Goal: Information Seeking & Learning: Learn about a topic

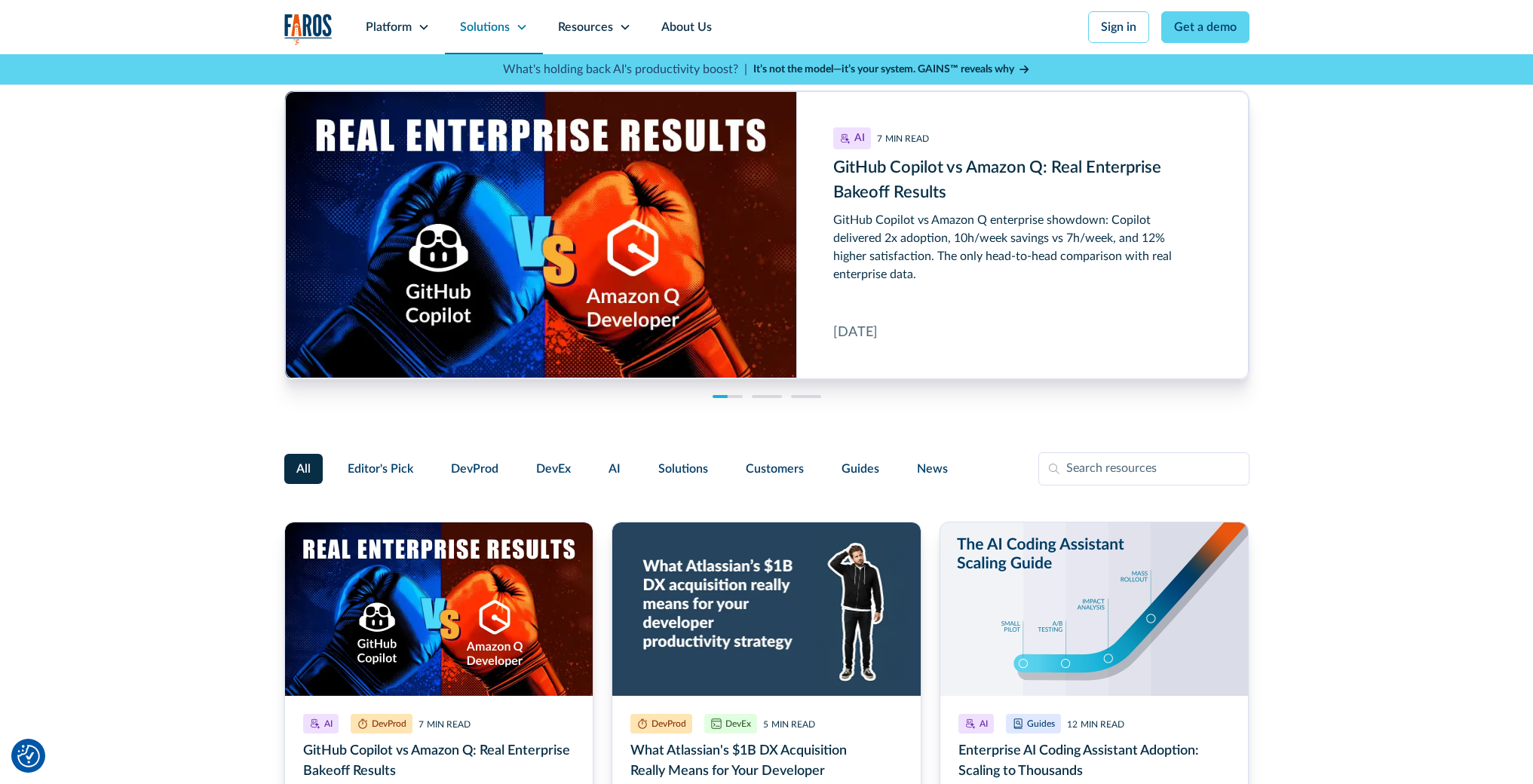
click at [485, 27] on div "Solutions" at bounding box center [485, 27] width 50 height 18
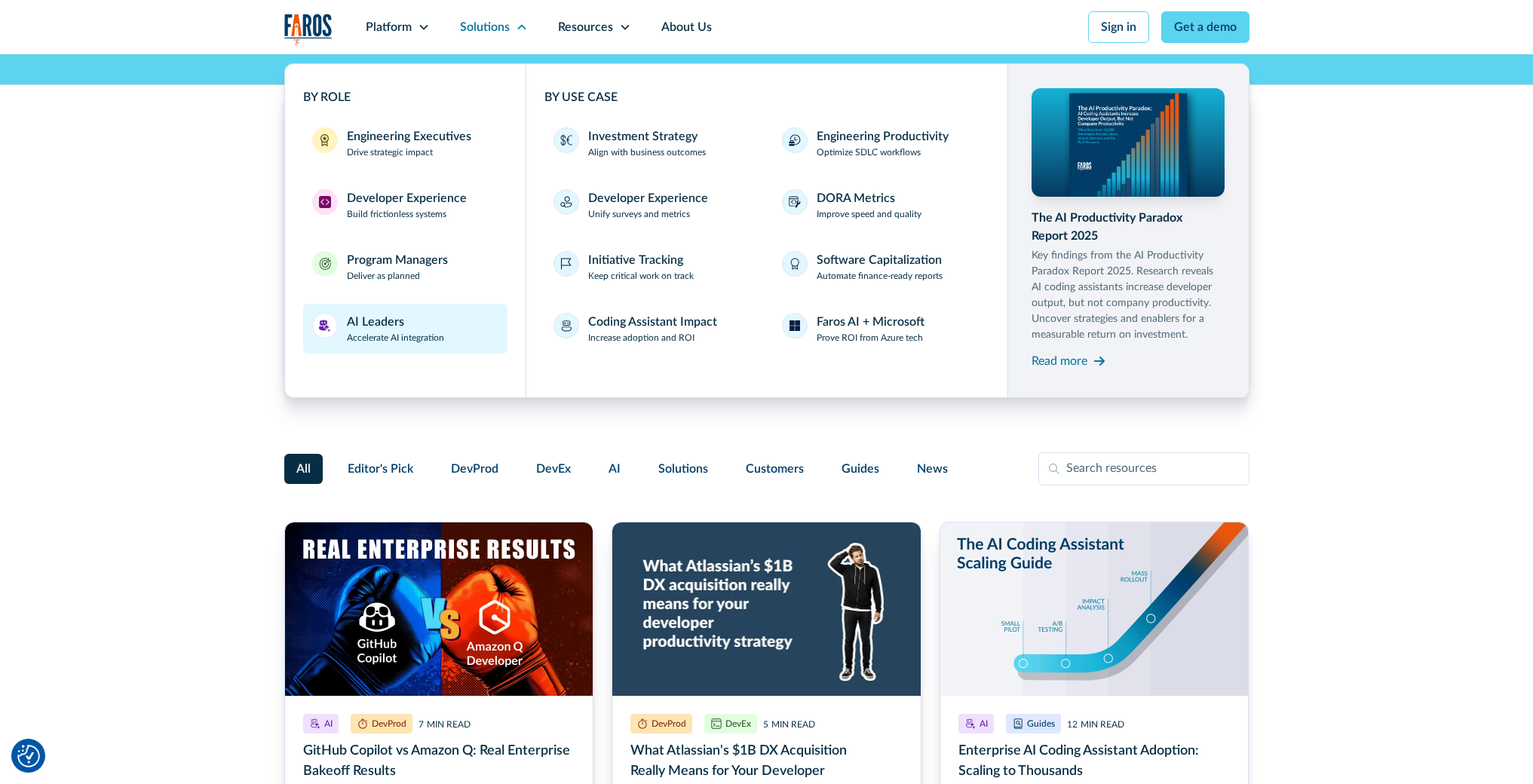
click at [423, 335] on p "Accelerate AI integration" at bounding box center [396, 338] width 97 height 14
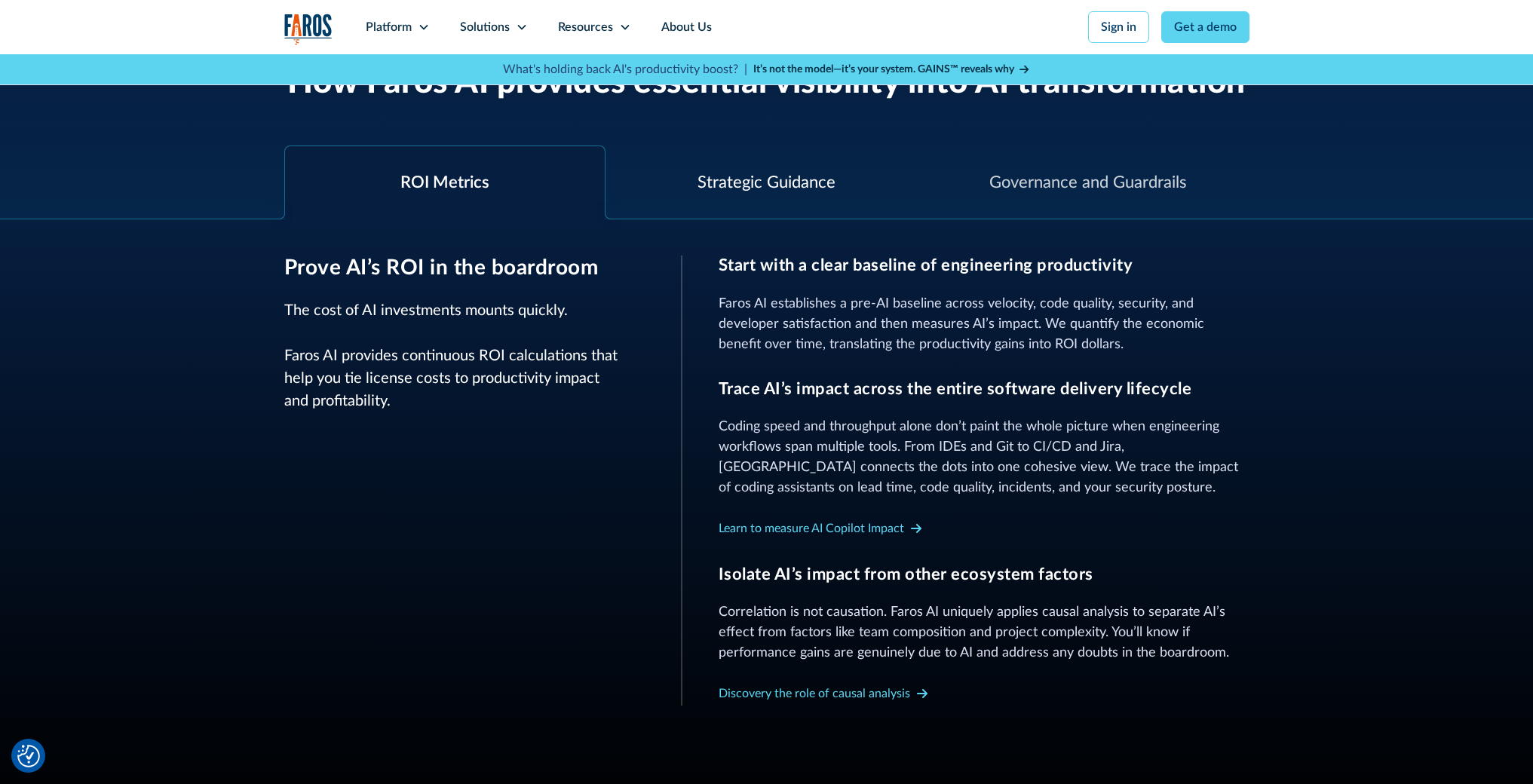
click at [765, 180] on div "Strategic Guidance" at bounding box center [766, 182] width 138 height 25
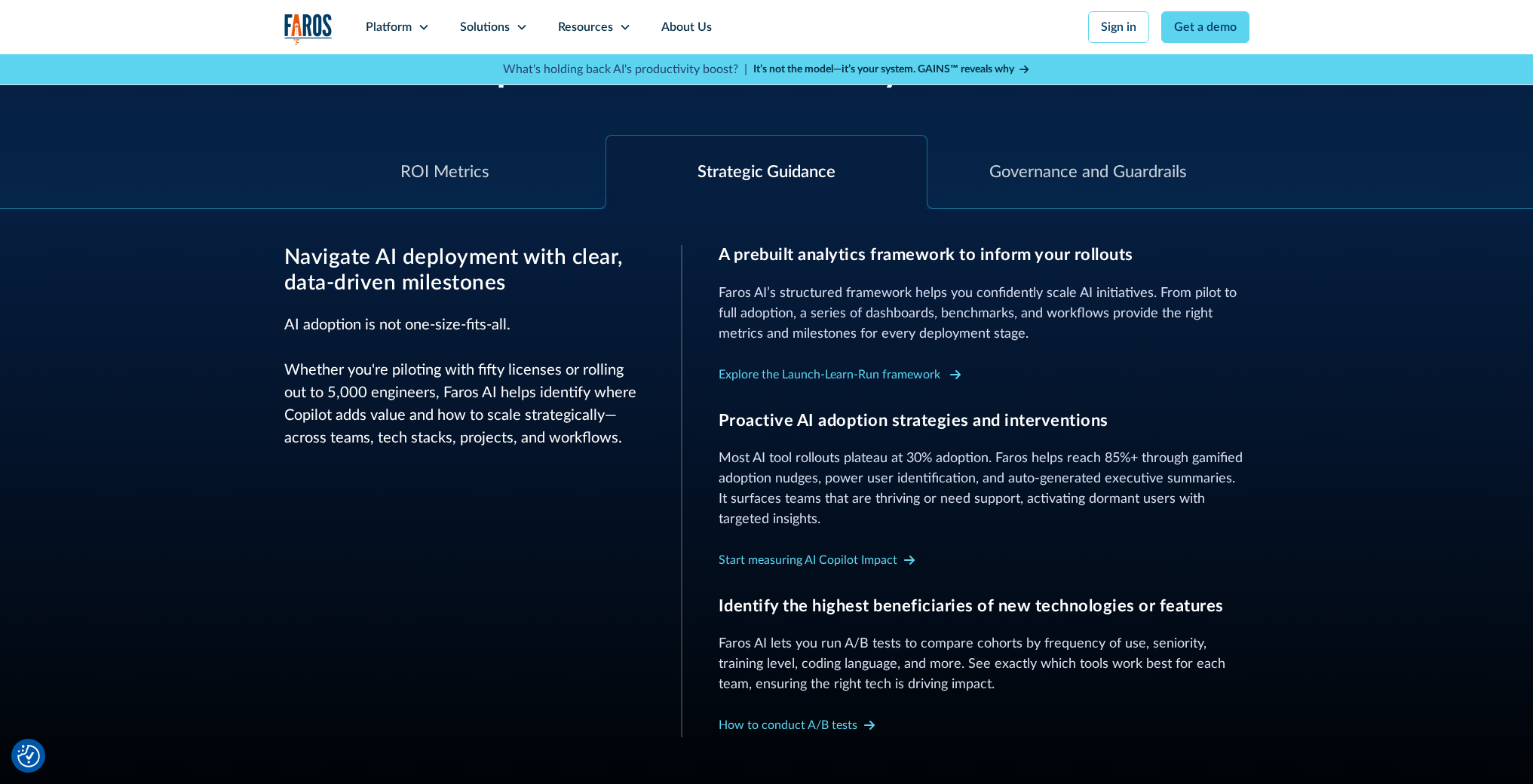
scroll to position [399, 0]
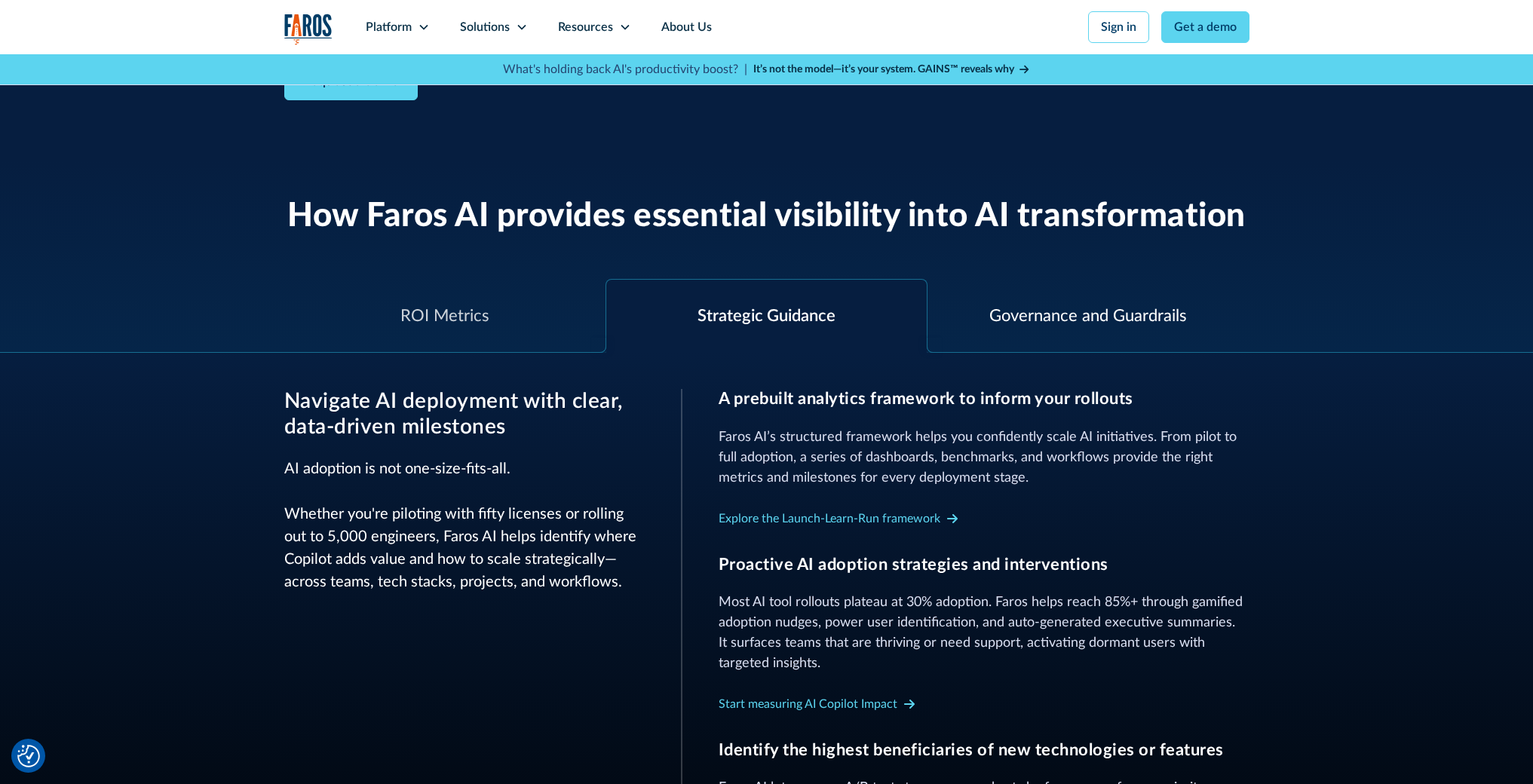
click at [1033, 319] on div "Governance and Guardrails" at bounding box center [1087, 316] width 197 height 25
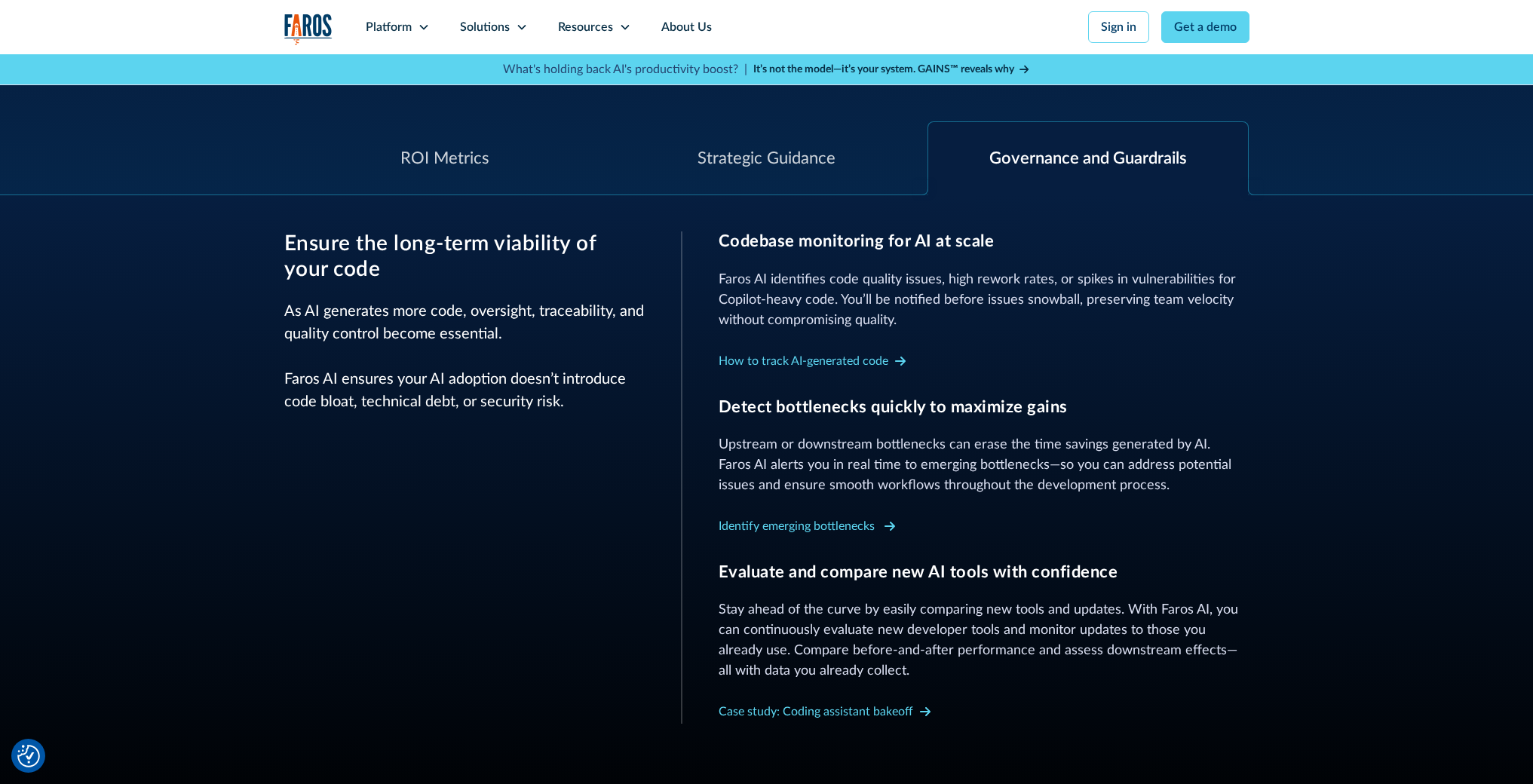
scroll to position [590, 0]
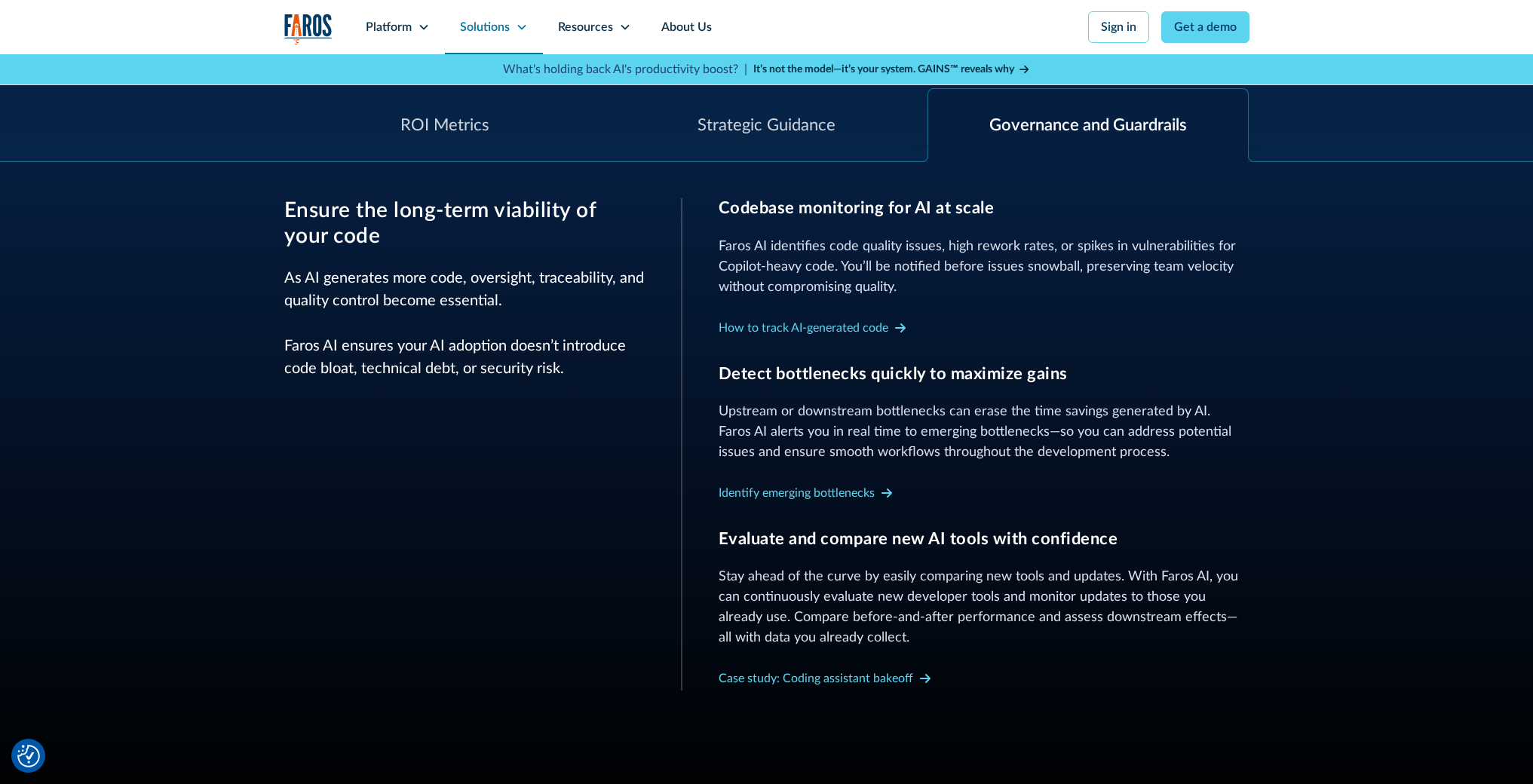
click at [510, 34] on div "Solutions" at bounding box center [493, 27] width 98 height 54
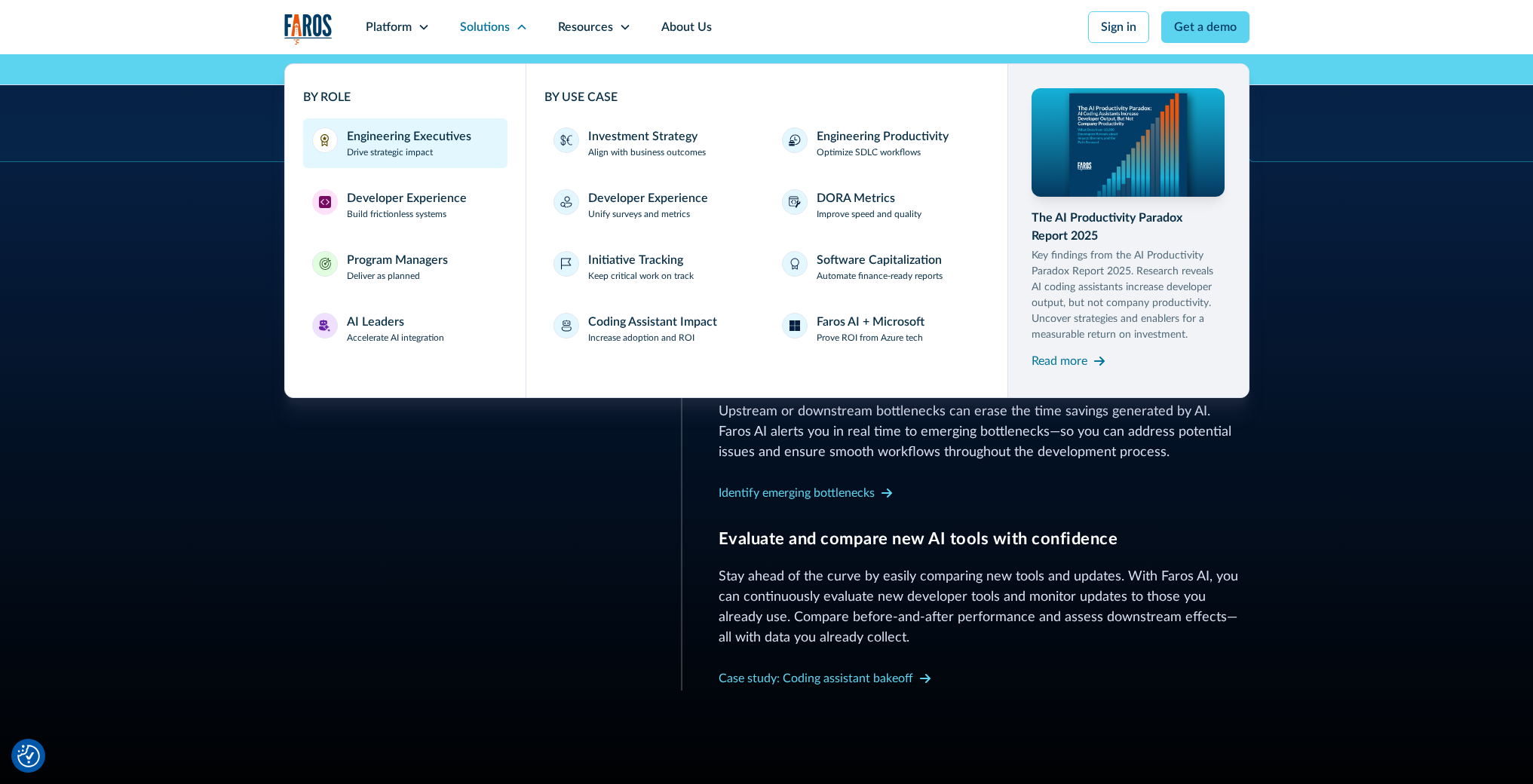
click at [431, 159] on link "Engineering Executives Drive strategic impact" at bounding box center [406, 143] width 205 height 49
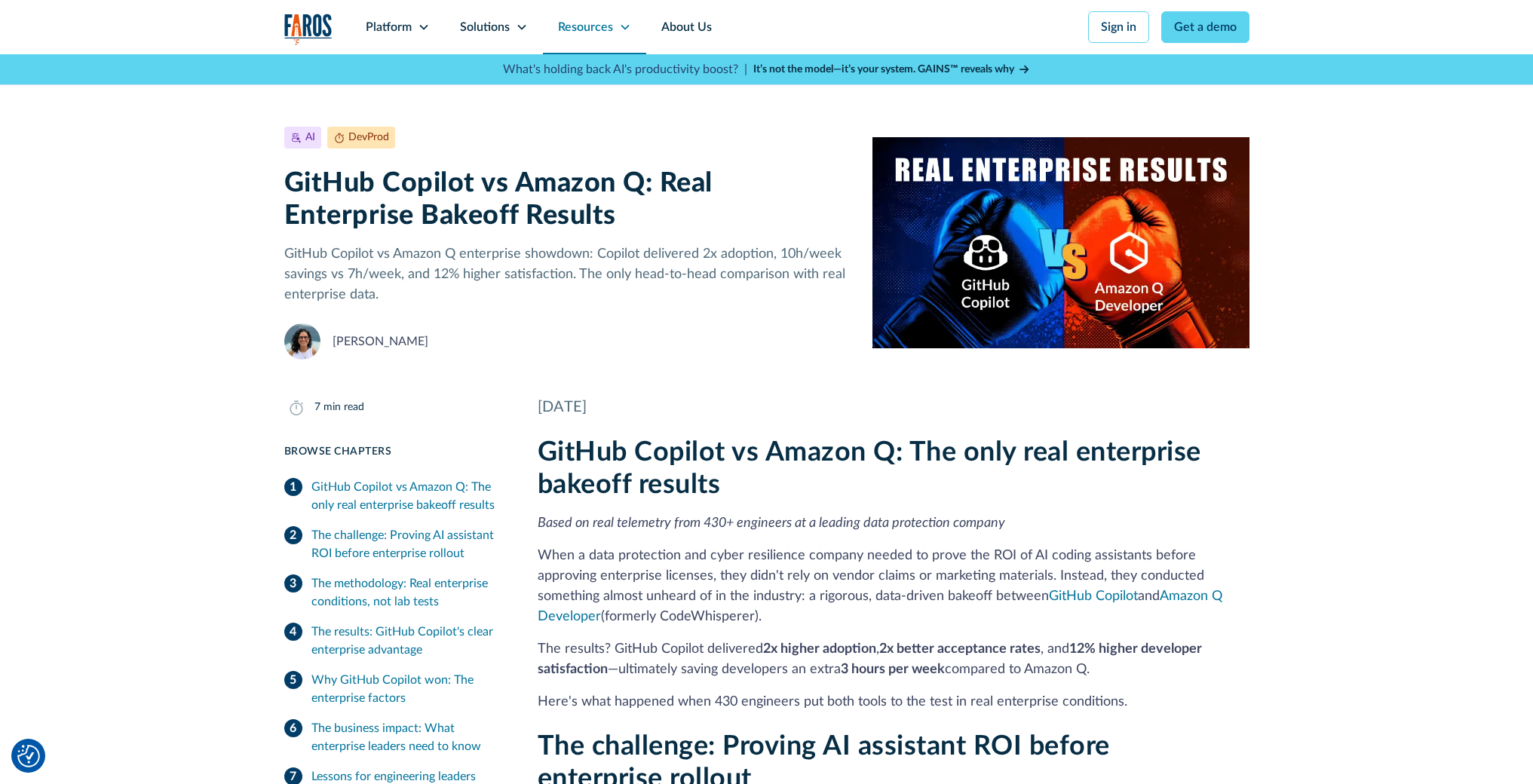
click at [608, 28] on div "Resources" at bounding box center [585, 27] width 55 height 18
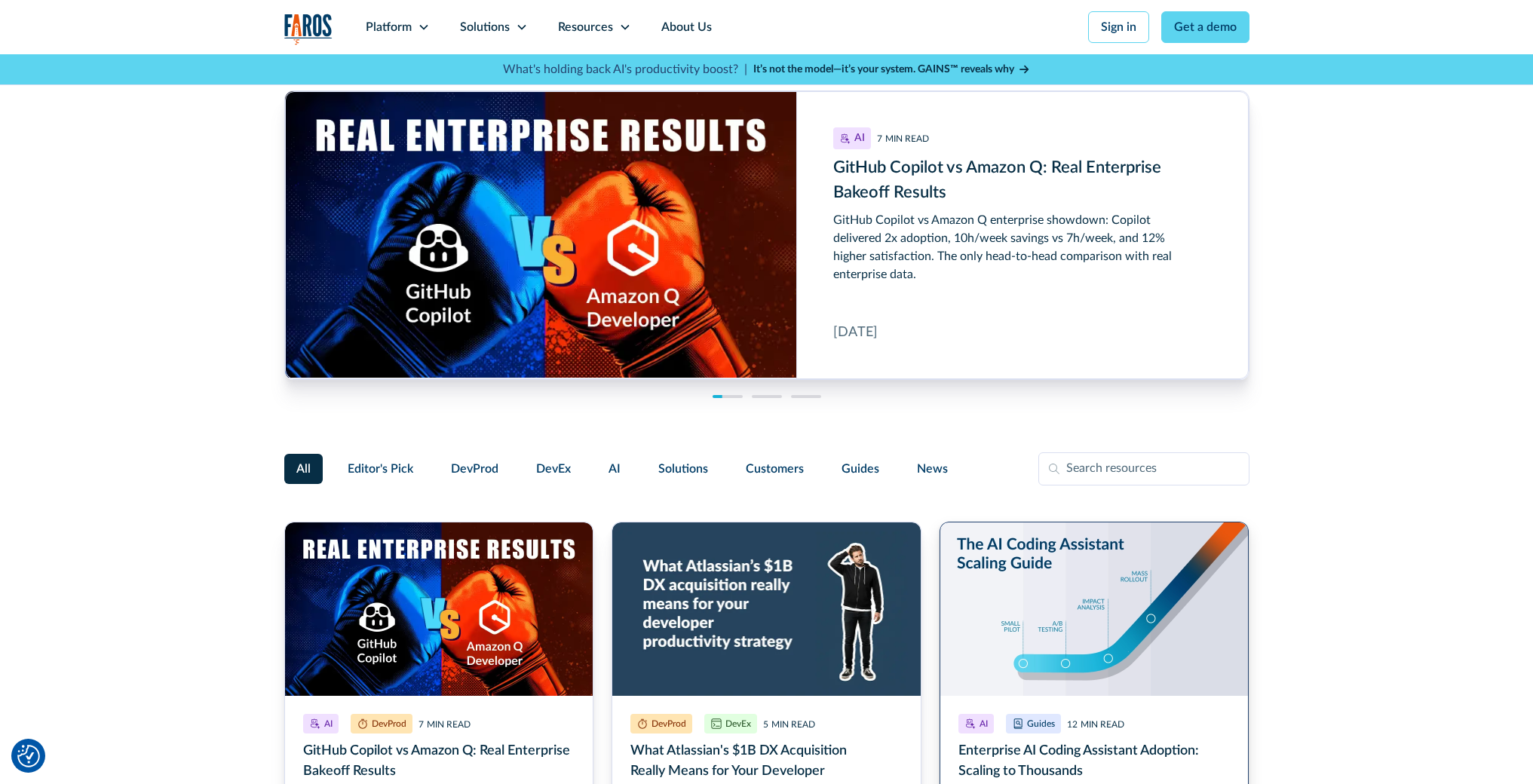
click at [1052, 579] on link "Enterprise AI Coding Assistant Adoption: Scaling to Thousands" at bounding box center [1095, 732] width 310 height 420
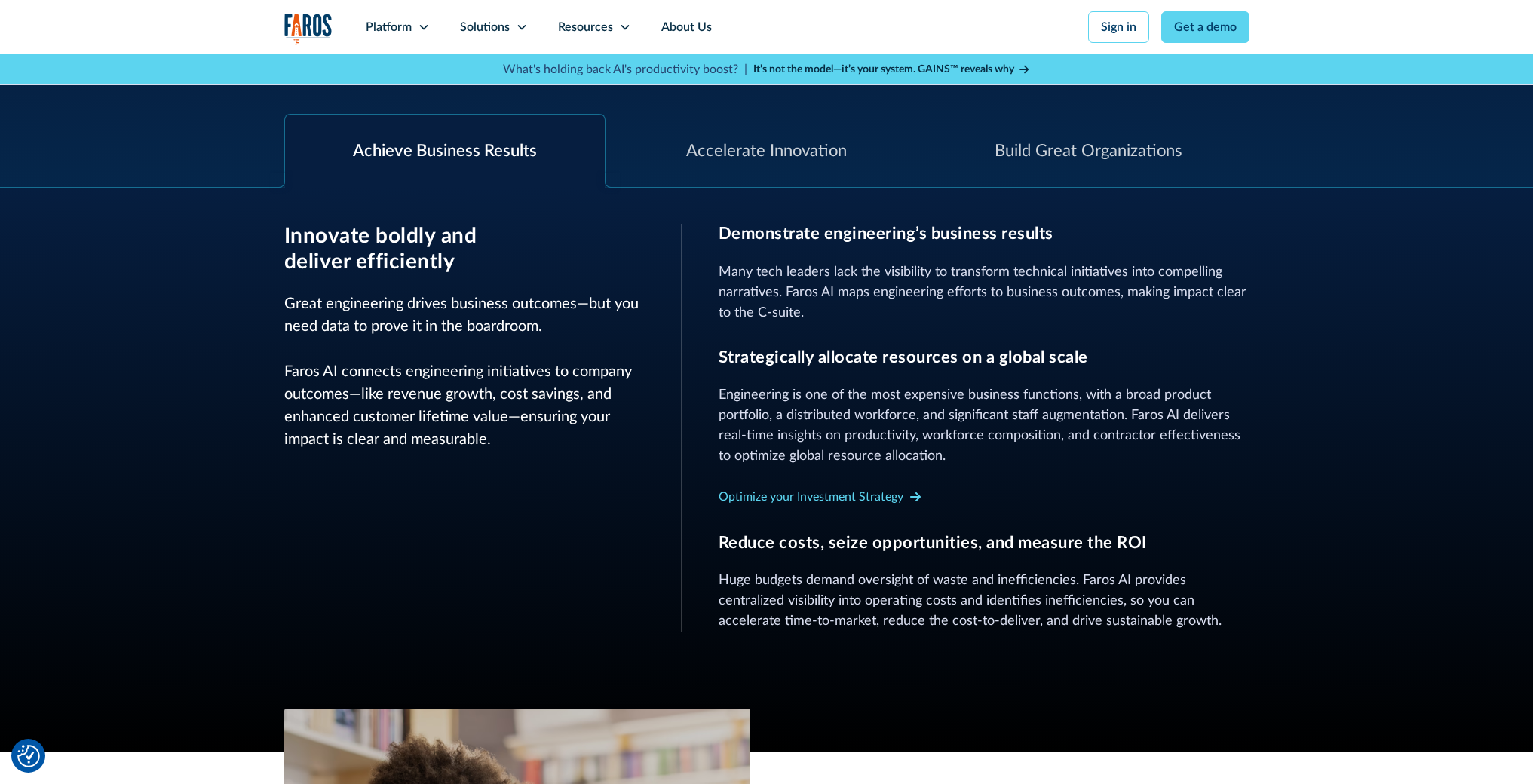
scroll to position [567, 0]
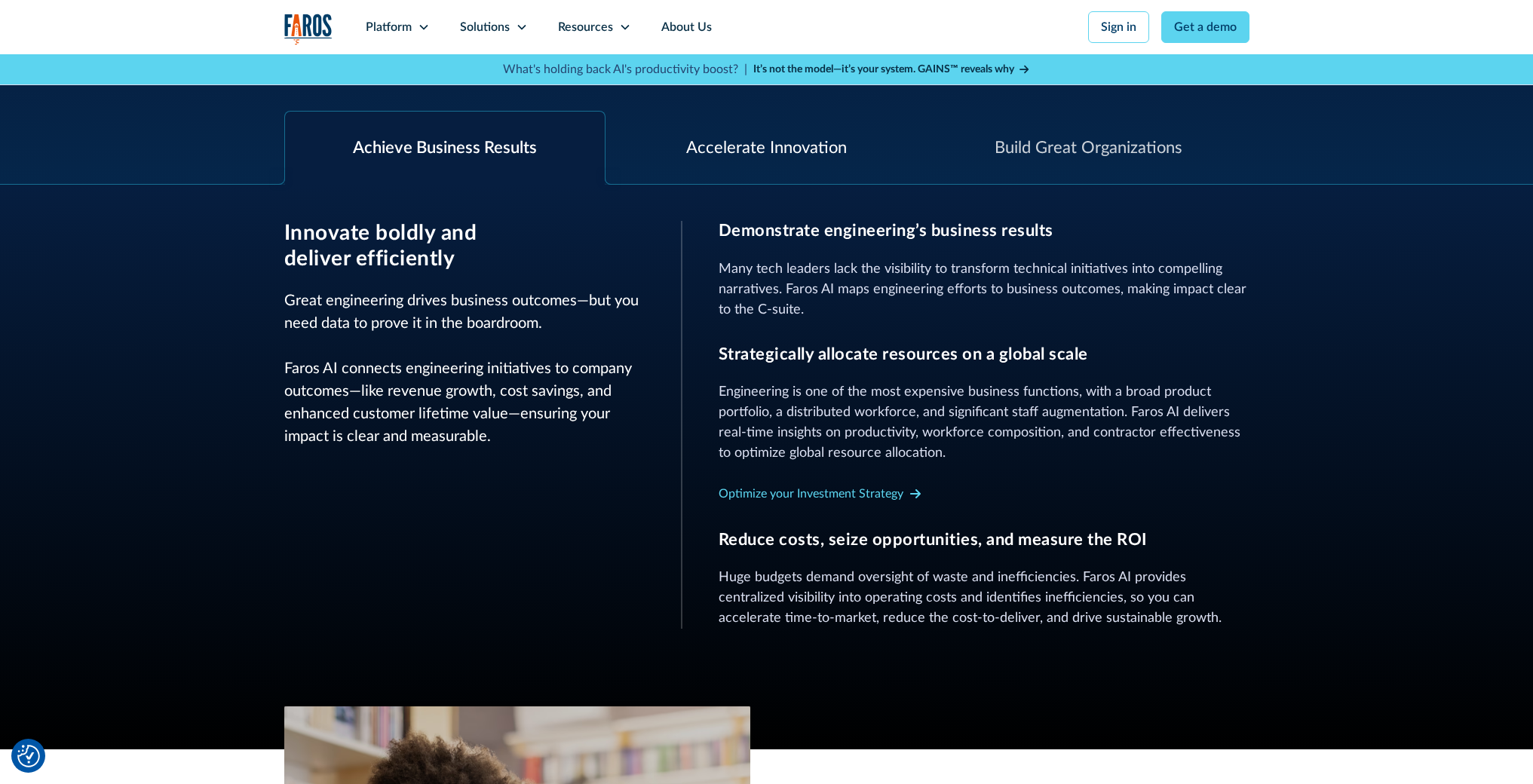
click at [751, 176] on div "Accelerate Innovation" at bounding box center [766, 148] width 322 height 73
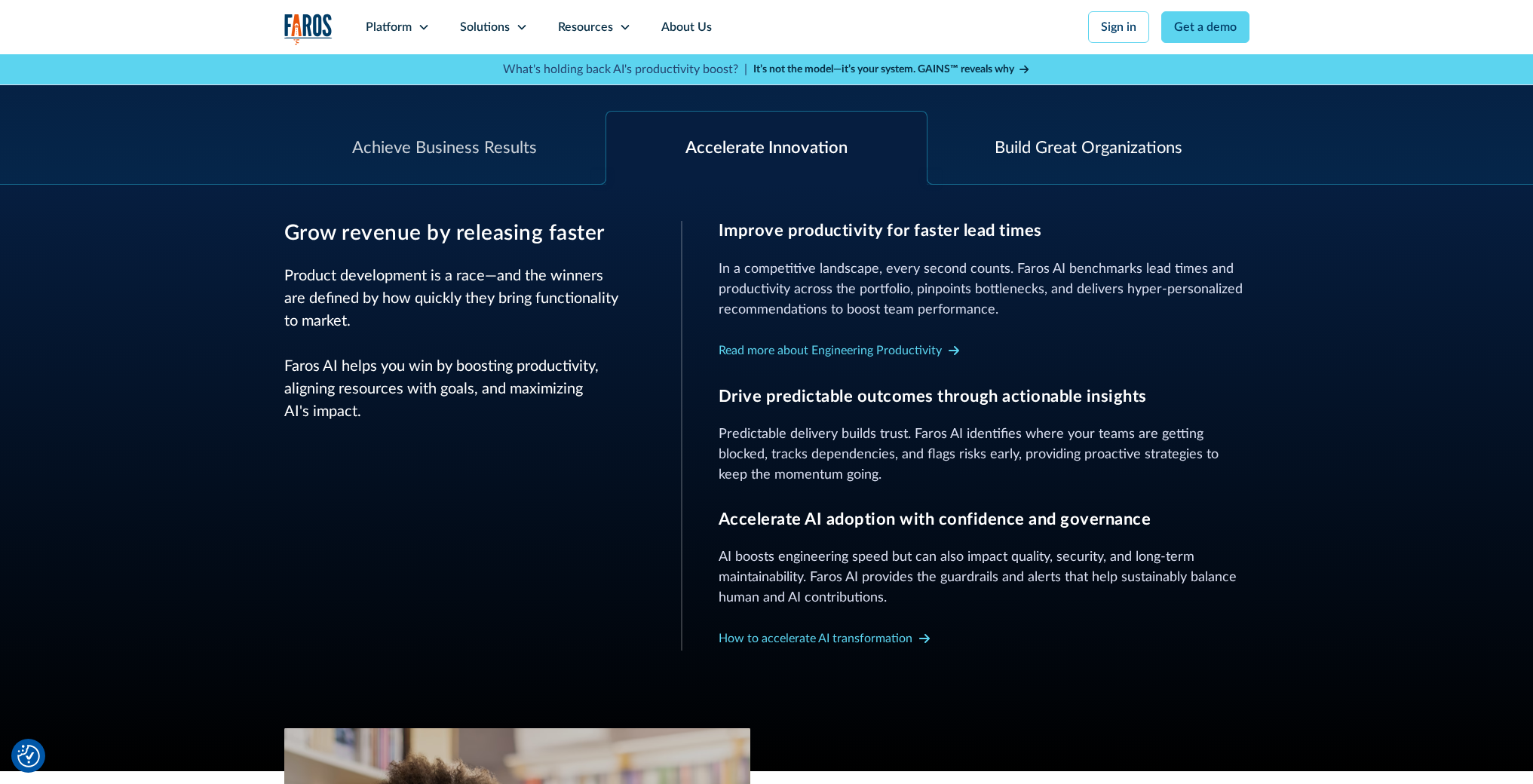
click at [1111, 172] on div "Build Great Organizations" at bounding box center [1088, 148] width 322 height 73
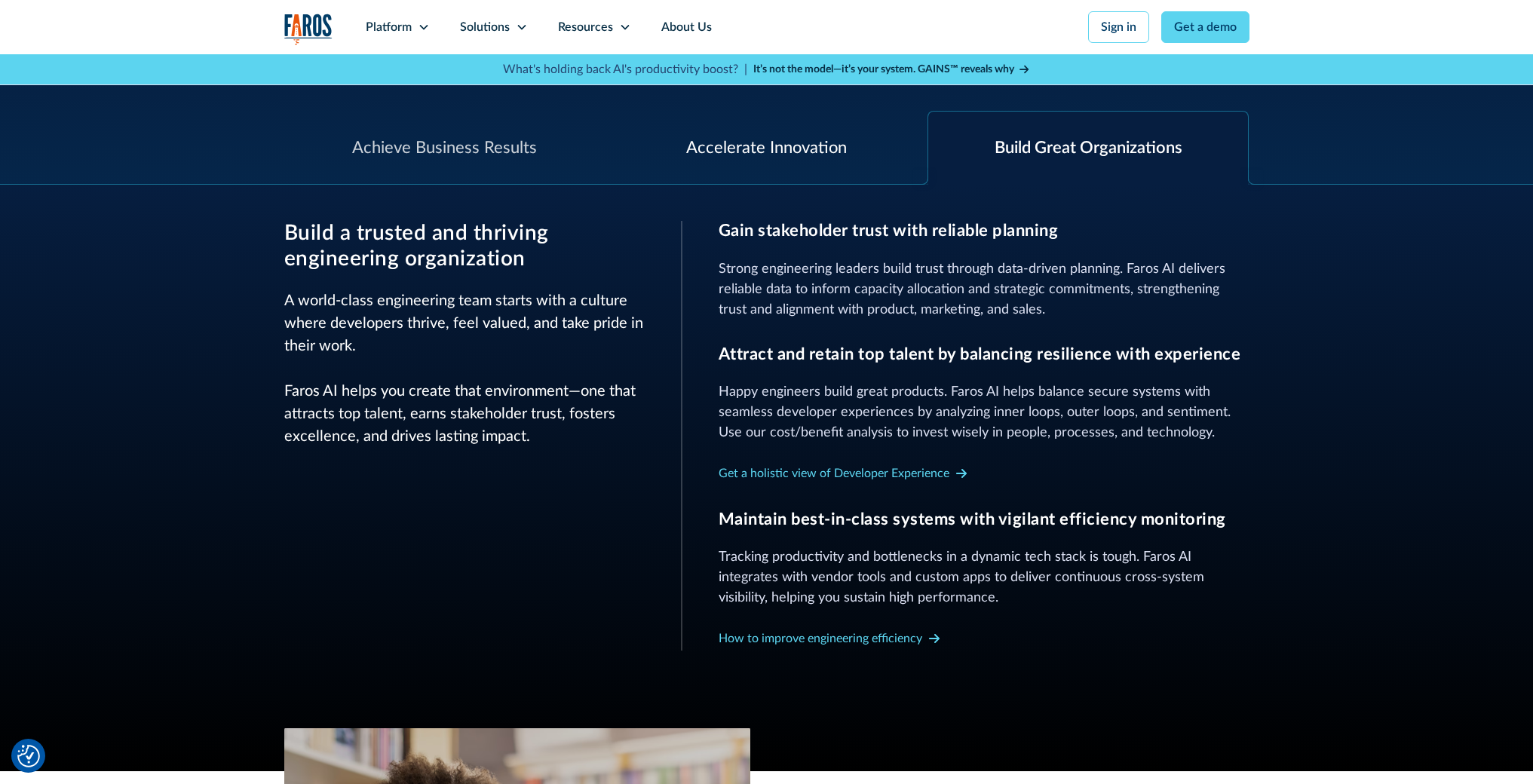
click at [810, 138] on div "Accelerate Innovation" at bounding box center [766, 148] width 160 height 25
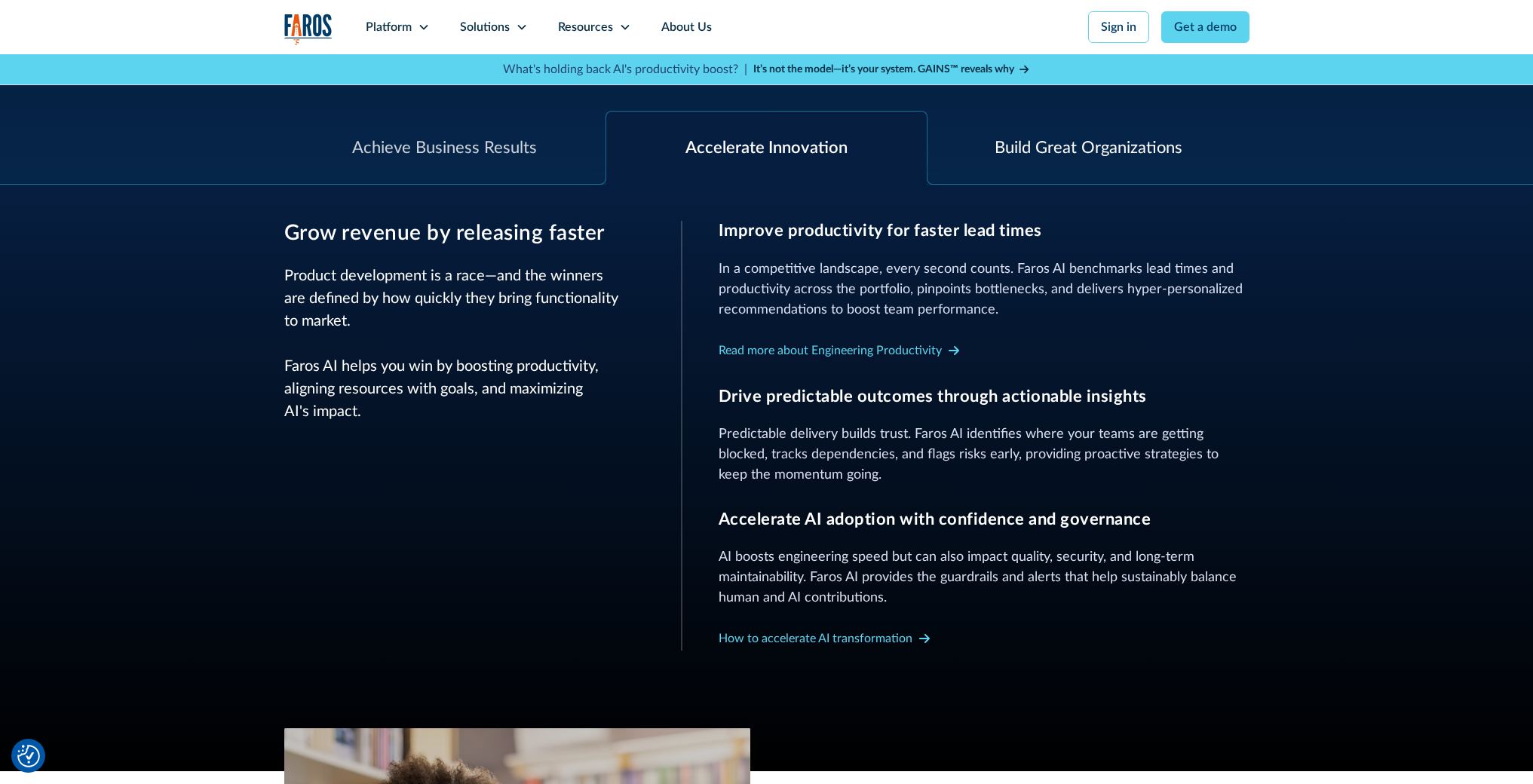
click at [1004, 158] on div "Build Great Organizations" at bounding box center [1088, 148] width 188 height 25
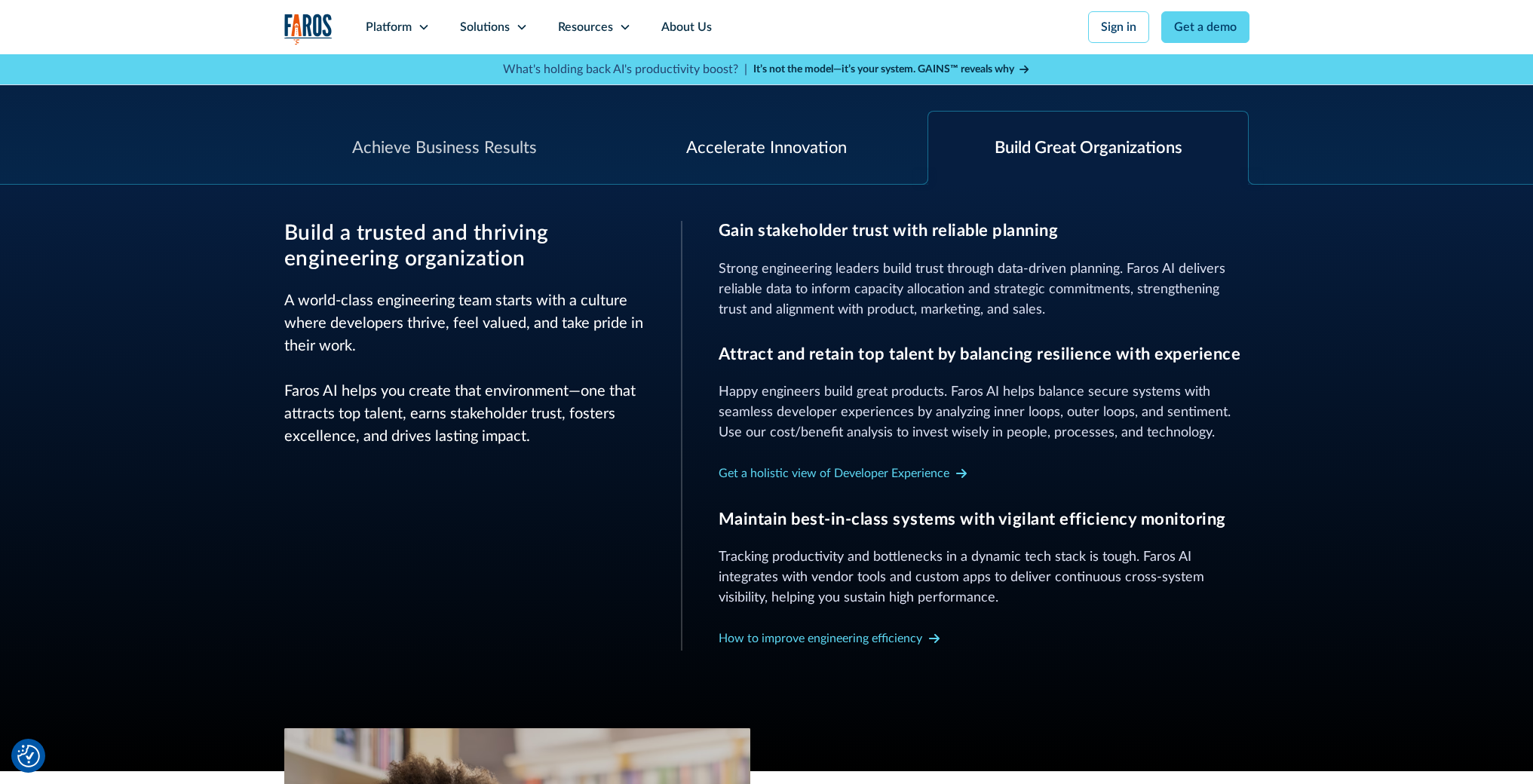
click at [827, 160] on div "Accelerate Innovation" at bounding box center [766, 148] width 160 height 25
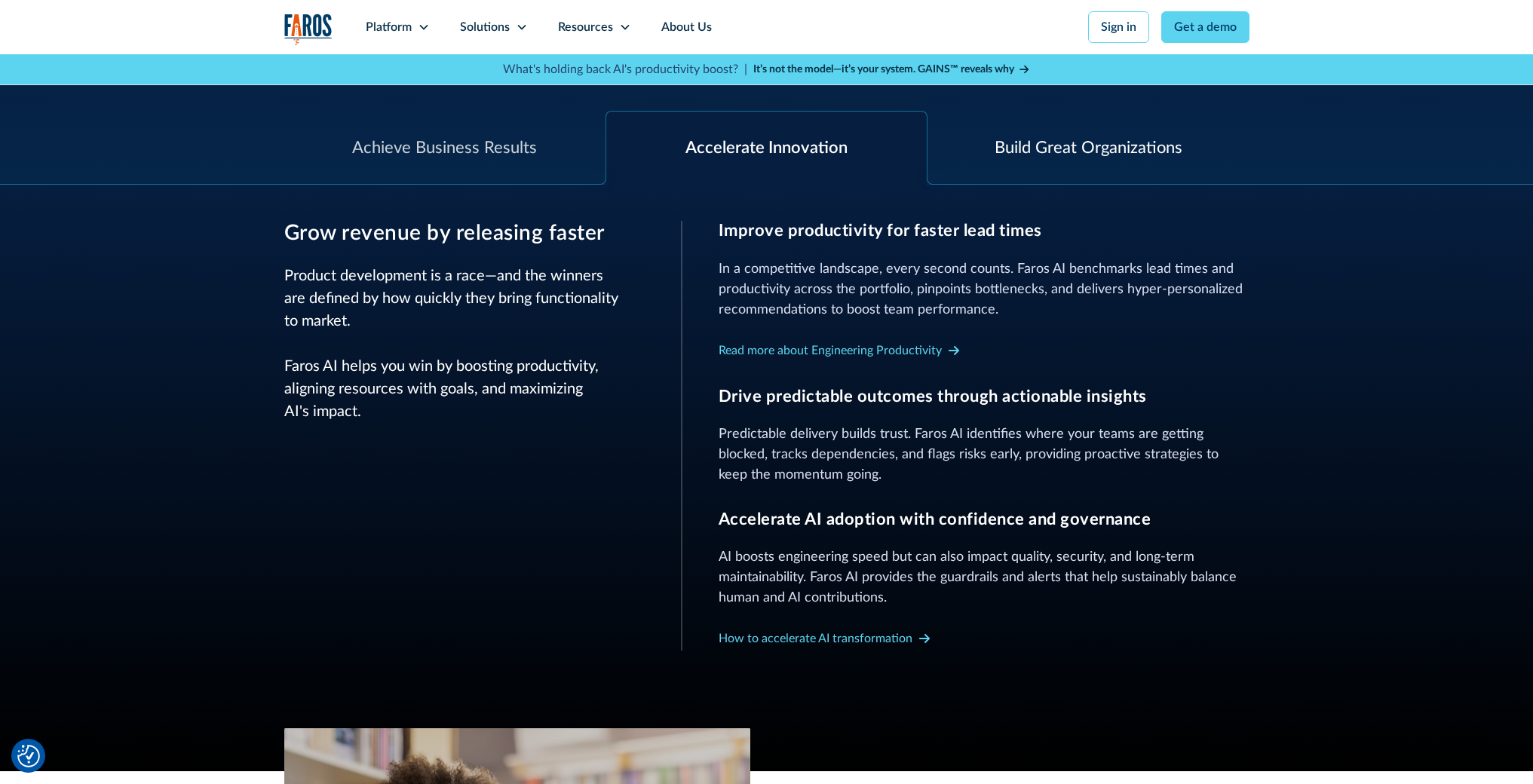
click at [1010, 148] on div "Build Great Organizations" at bounding box center [1088, 148] width 188 height 25
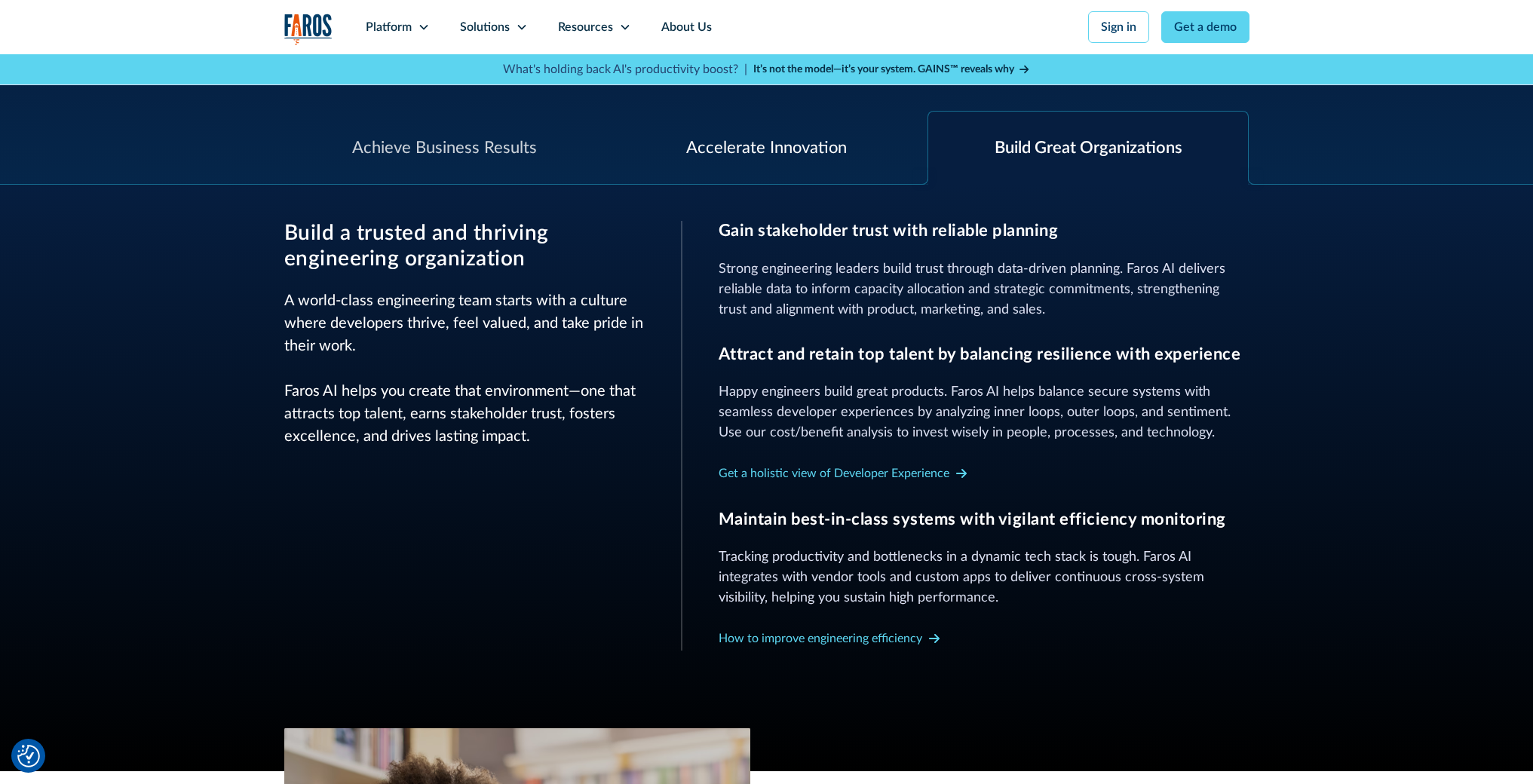
click at [848, 141] on div "Accelerate Innovation" at bounding box center [766, 148] width 322 height 73
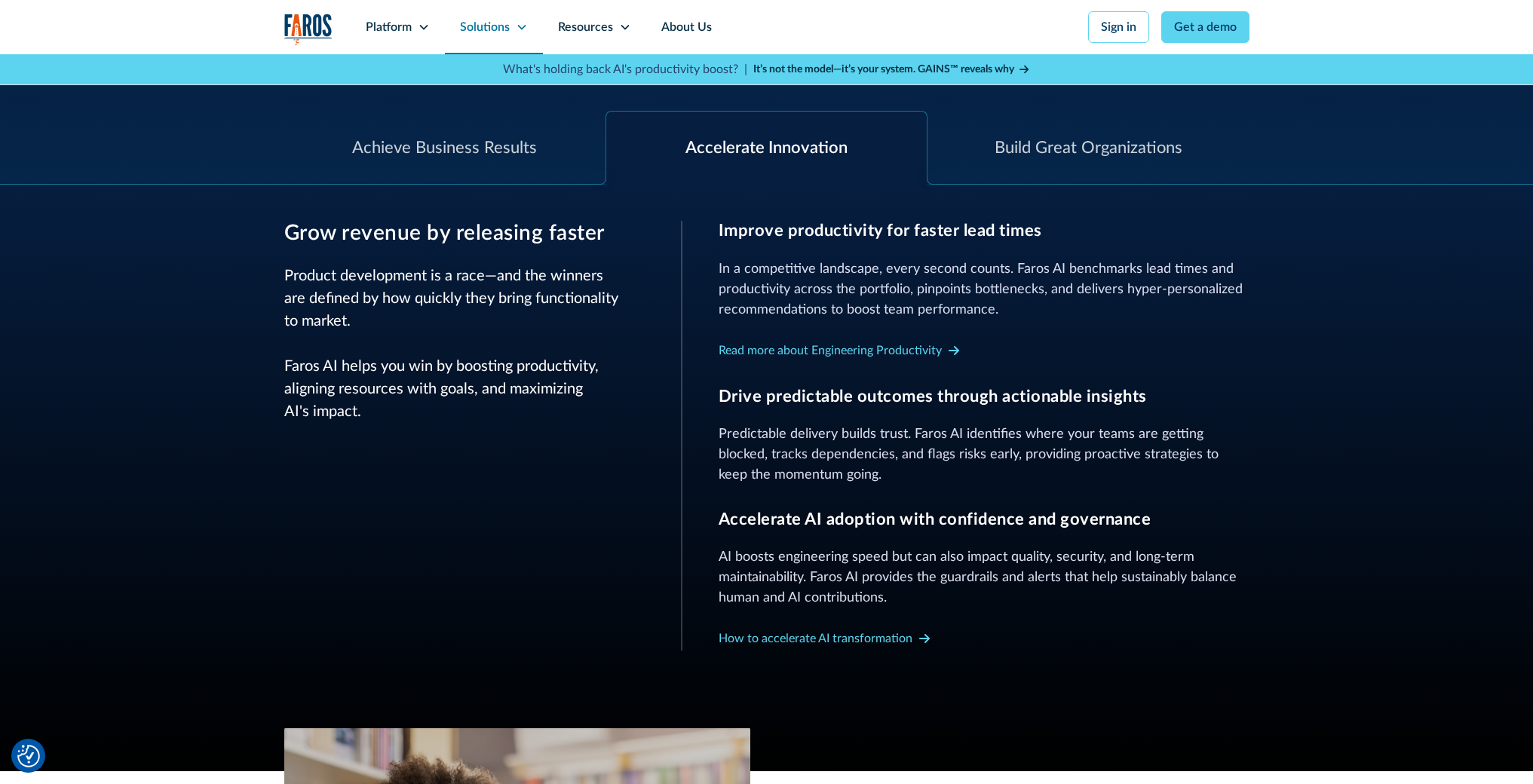
click at [529, 33] on div "Solutions" at bounding box center [493, 27] width 98 height 54
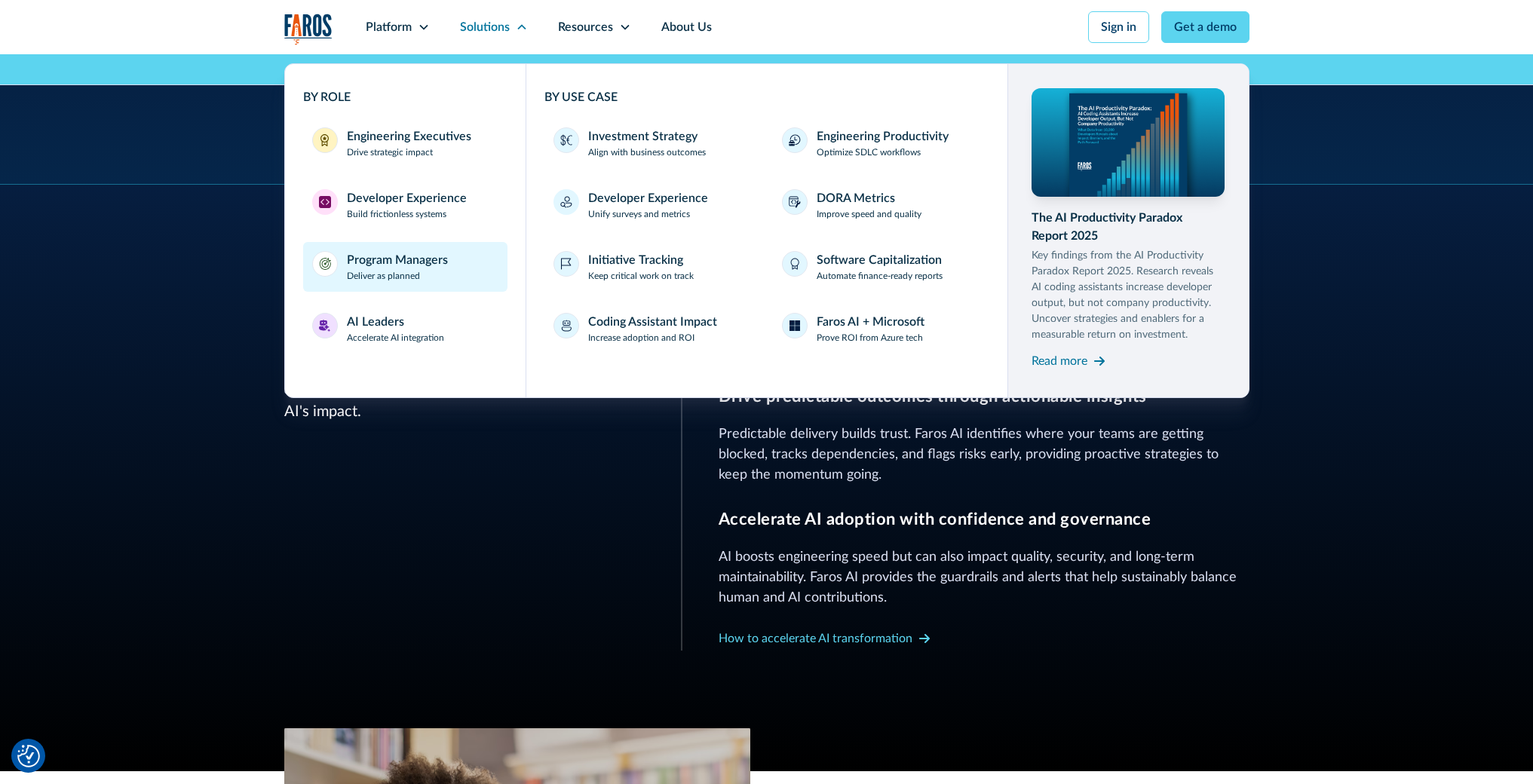
click at [403, 272] on p "Deliver as planned" at bounding box center [384, 275] width 73 height 14
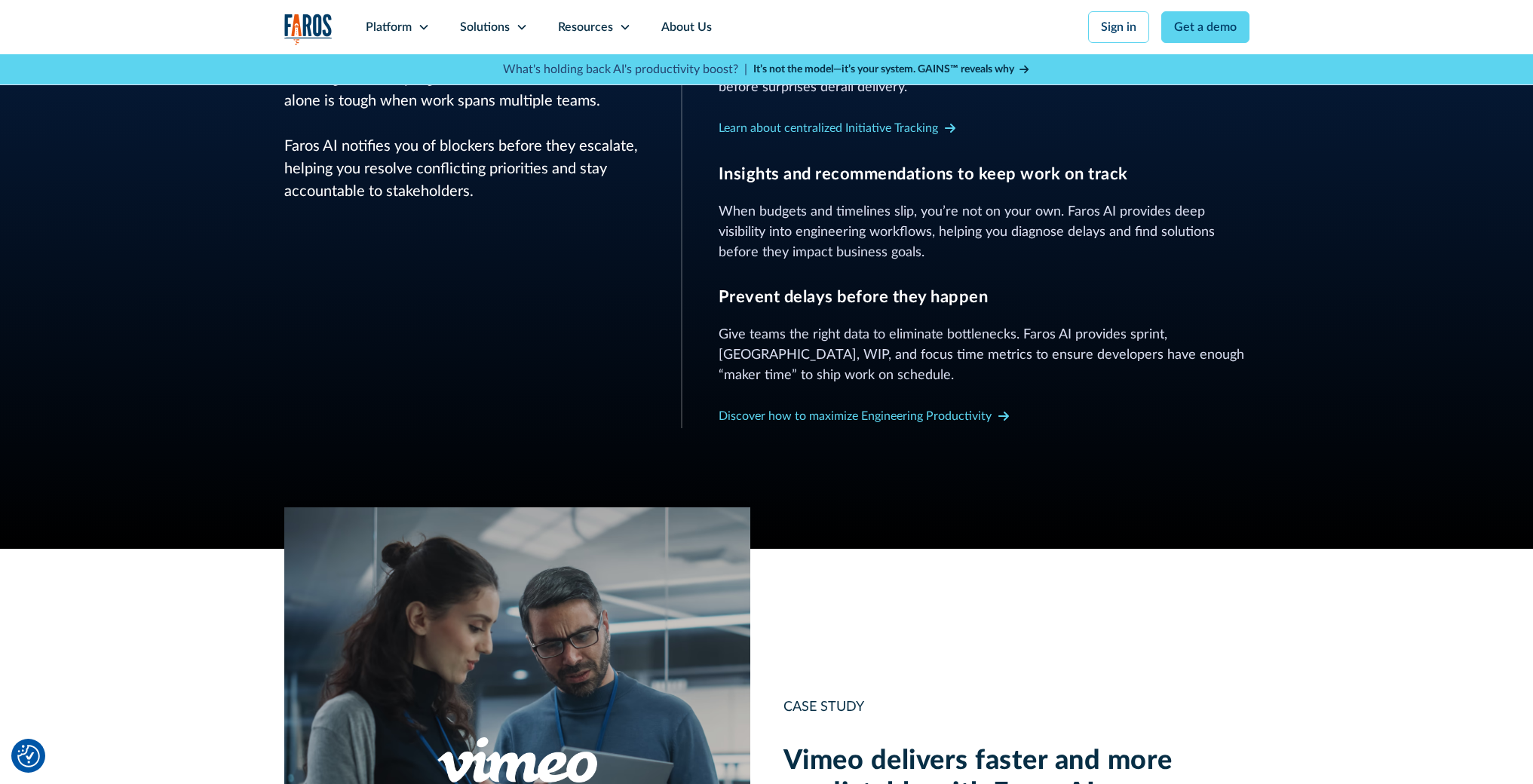
scroll to position [801, 0]
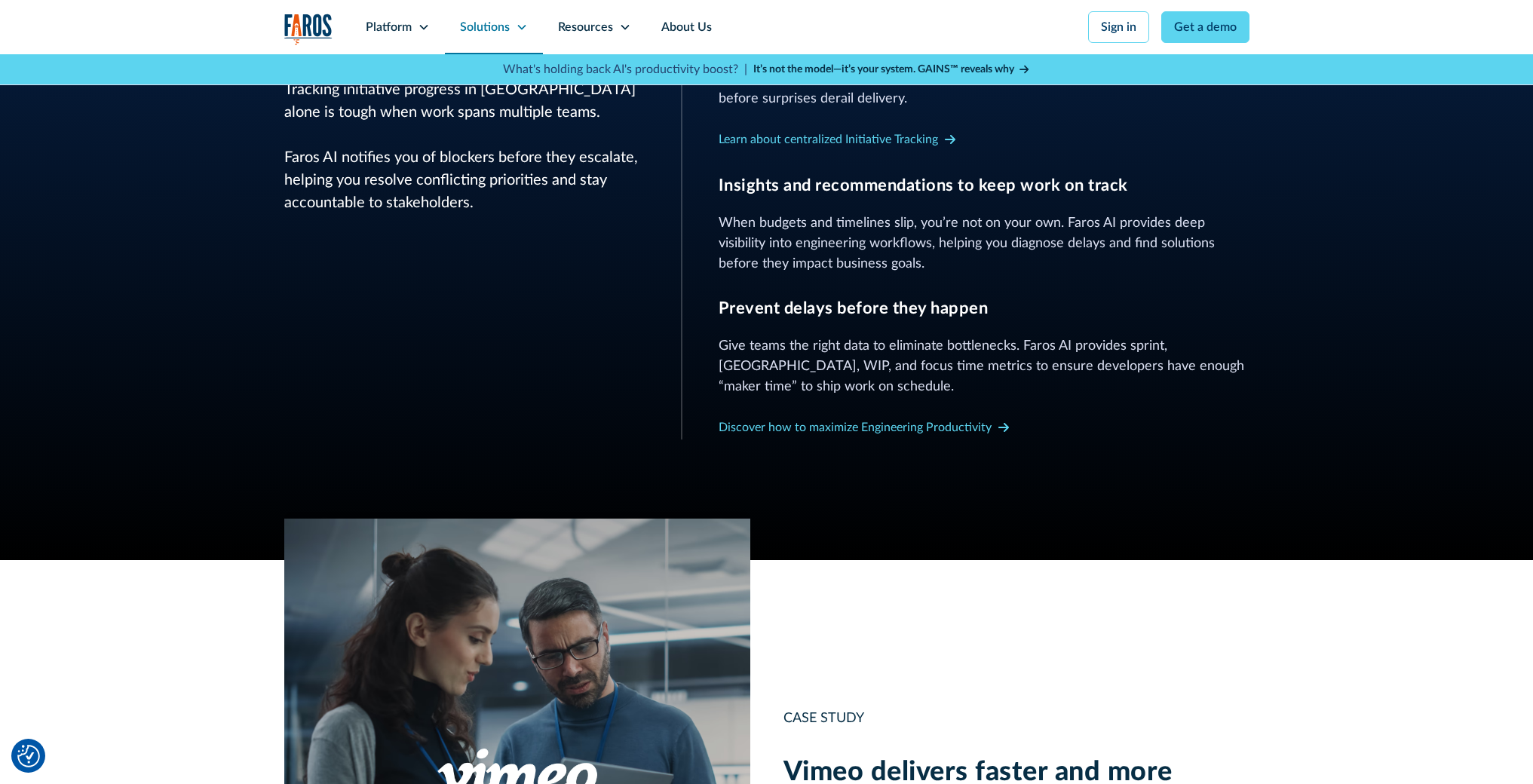
click at [520, 32] on icon at bounding box center [521, 26] width 12 height 12
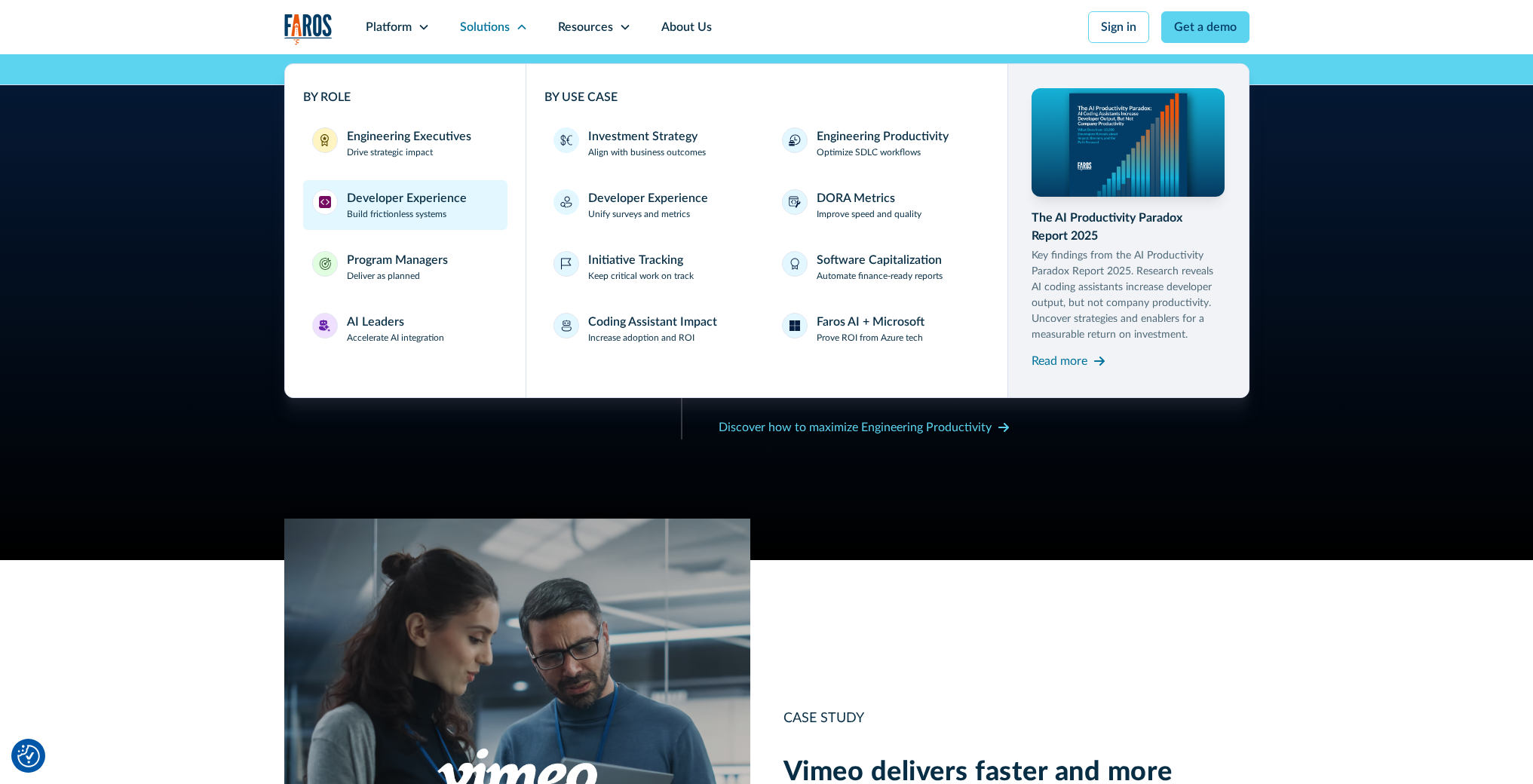
click at [417, 200] on div "Developer Experience" at bounding box center [407, 198] width 120 height 18
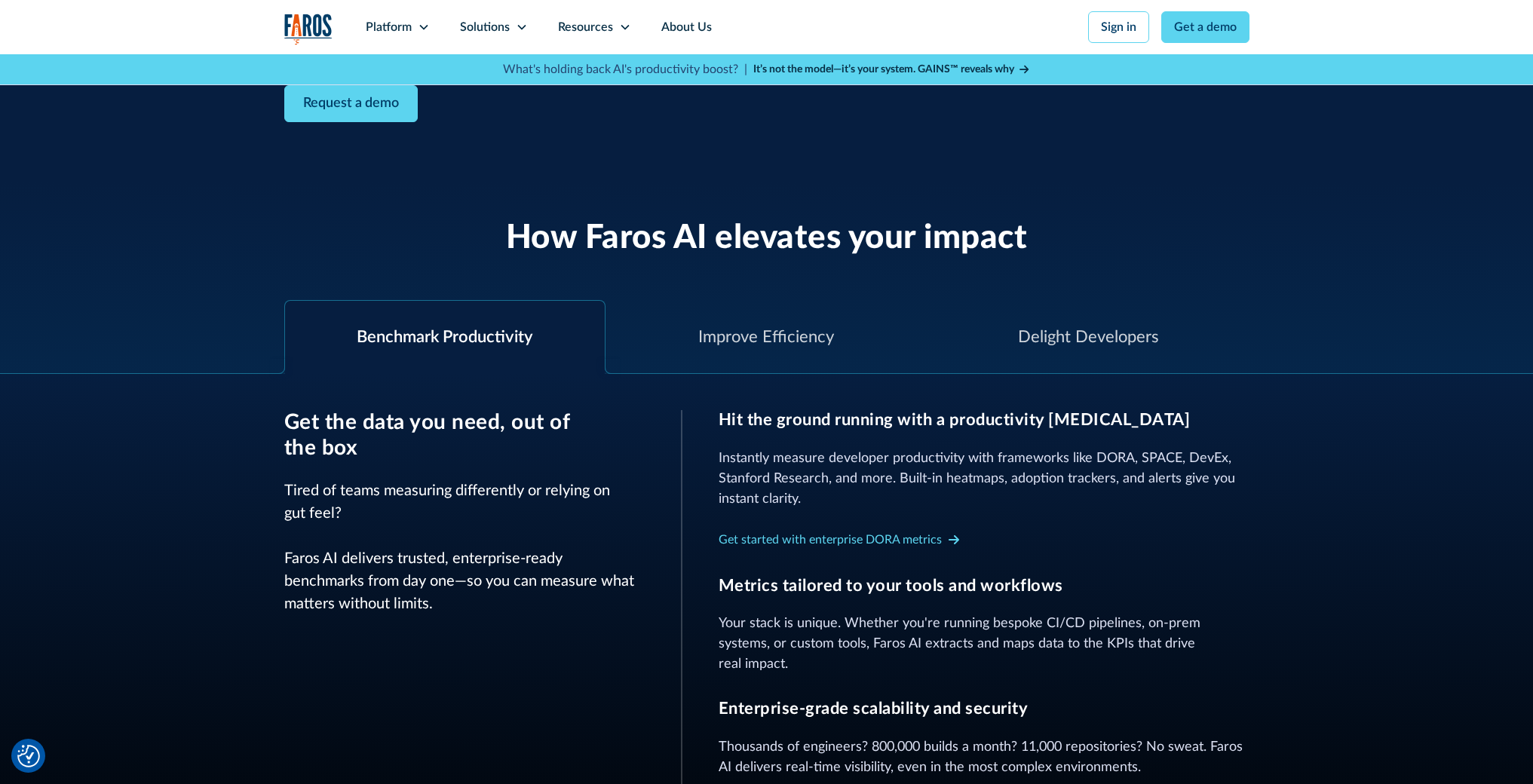
scroll to position [590, 0]
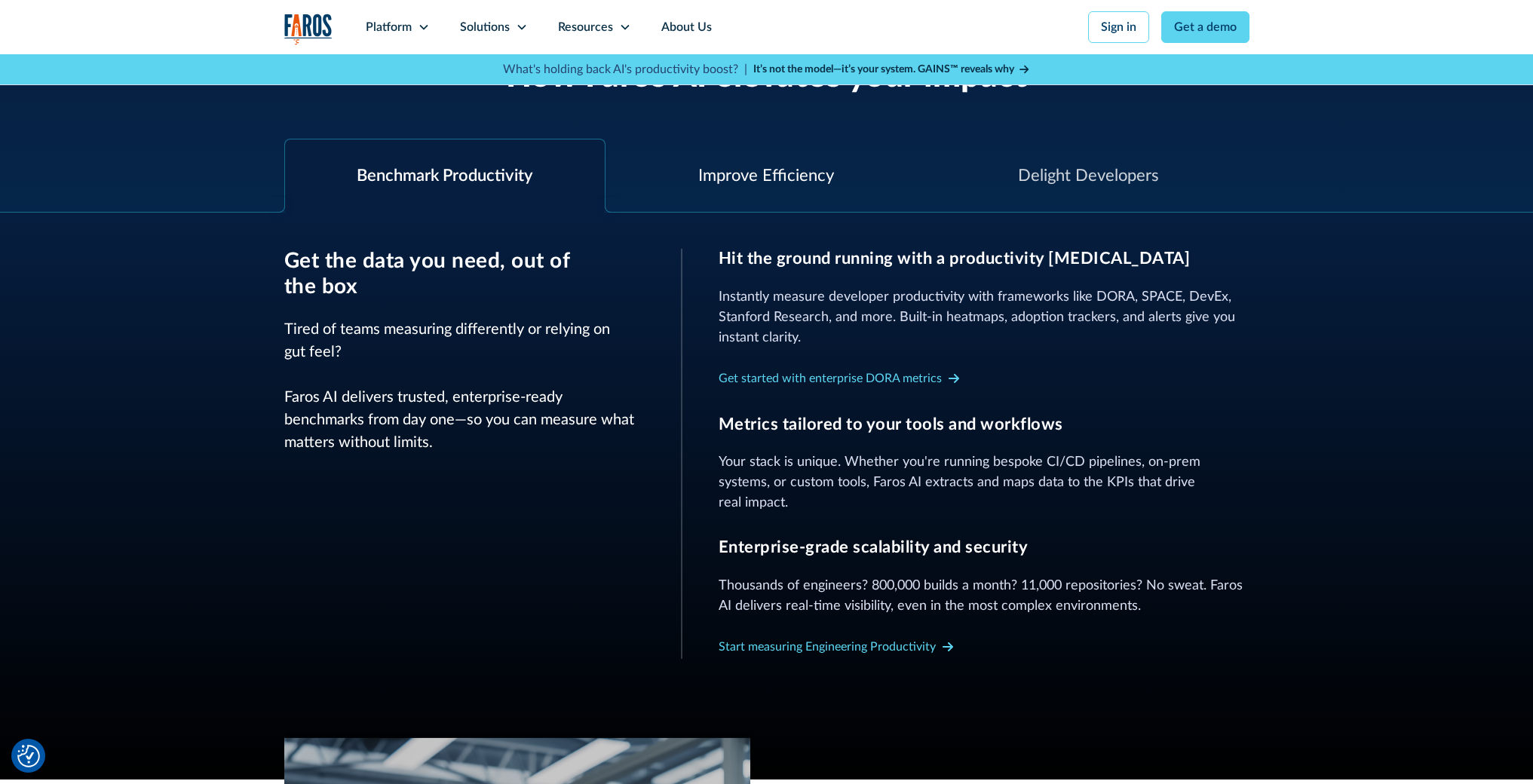
click at [760, 187] on div "Improve Efficiency" at bounding box center [766, 176] width 136 height 25
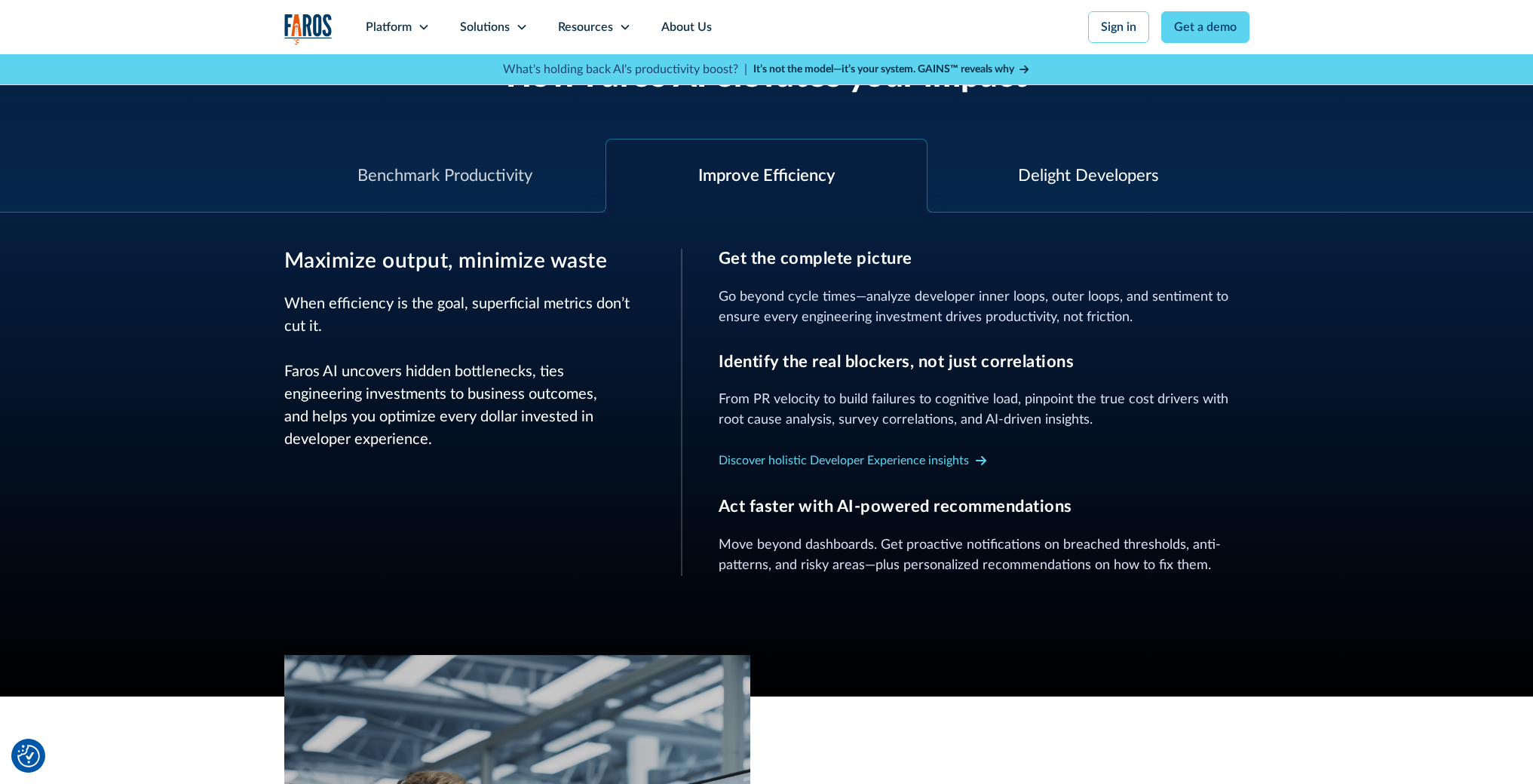
click at [1077, 191] on div "Delight Developers" at bounding box center [1088, 176] width 322 height 73
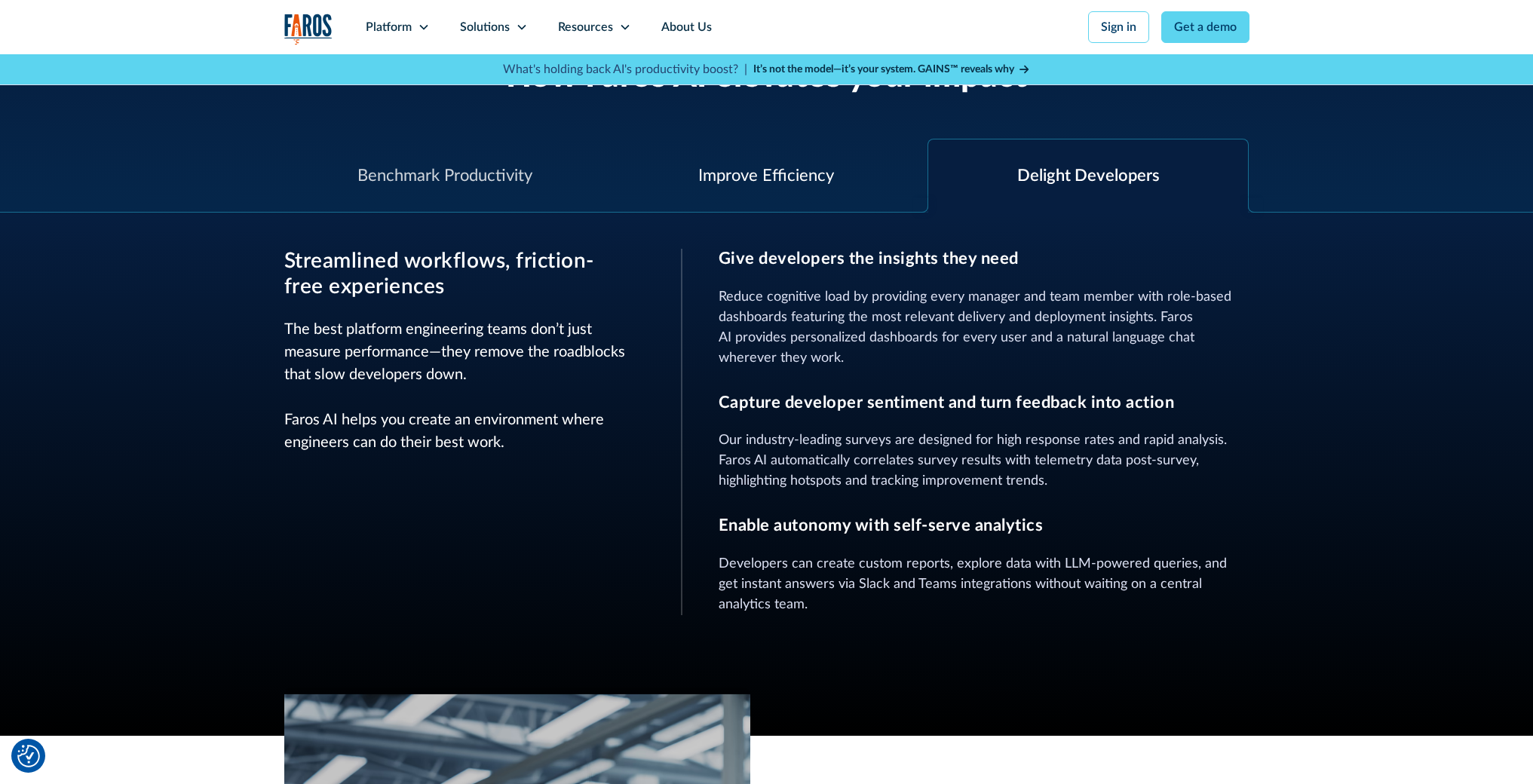
click at [817, 183] on div "Improve Efficiency" at bounding box center [766, 176] width 136 height 25
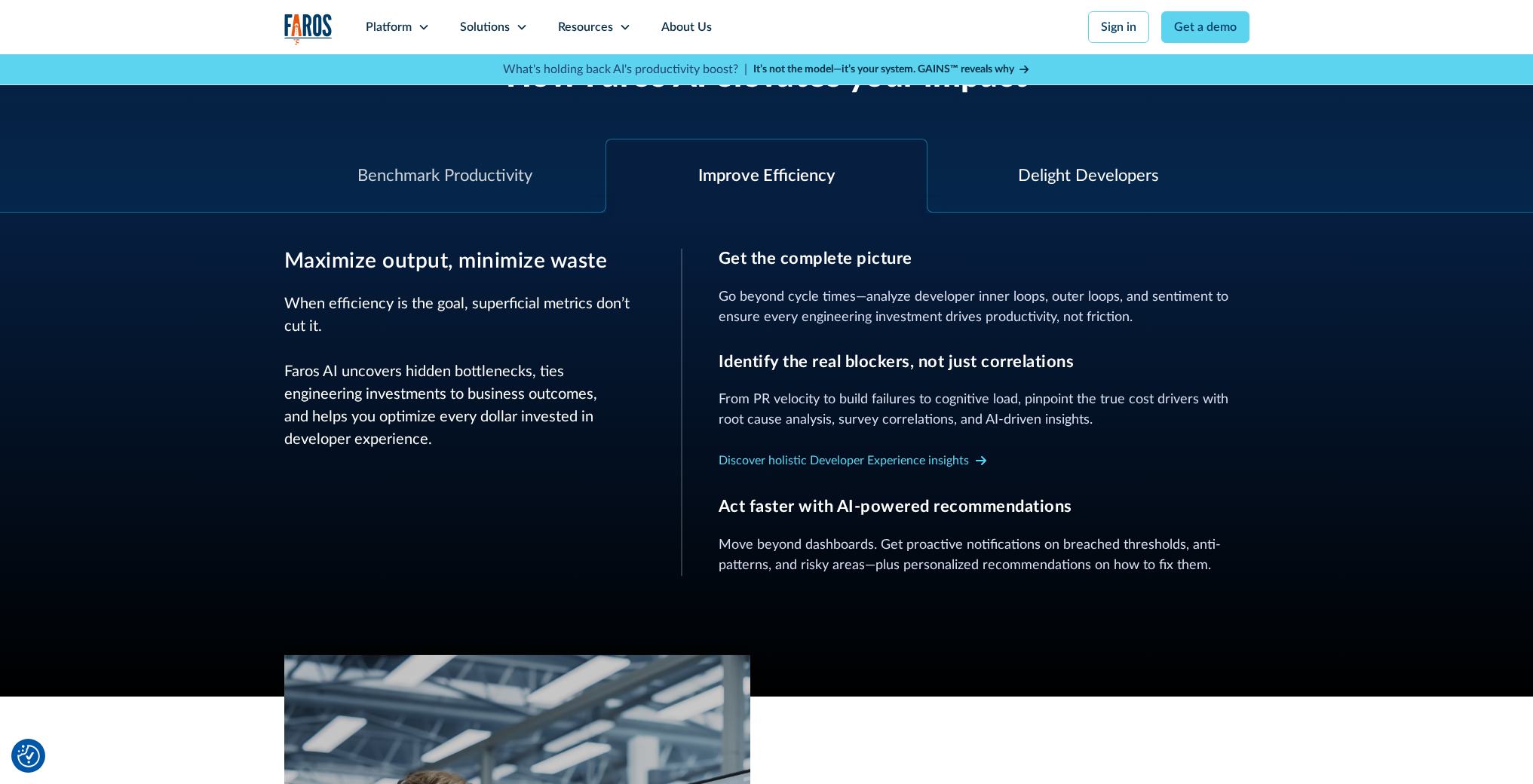
click at [1091, 153] on div "Delight Developers" at bounding box center [1088, 176] width 322 height 73
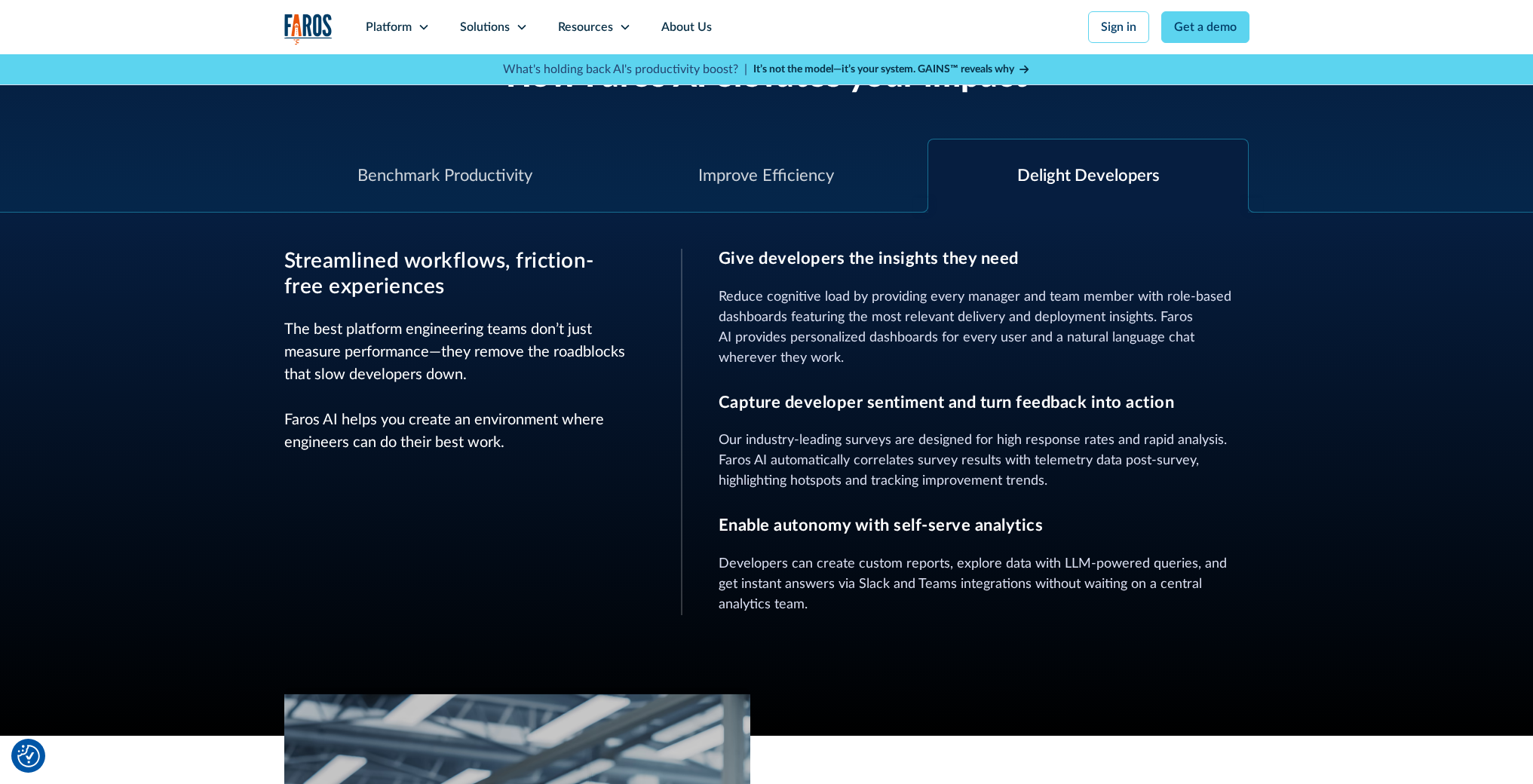
click at [323, 21] on img "home" at bounding box center [308, 29] width 48 height 31
